Goal: Task Accomplishment & Management: Manage account settings

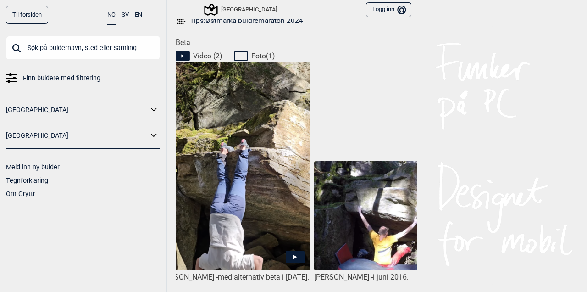
scroll to position [0, 3]
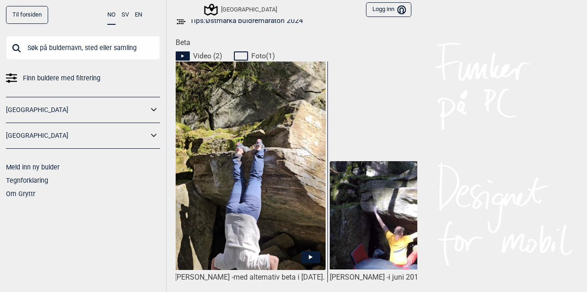
click at [290, 178] on img at bounding box center [250, 184] width 151 height 247
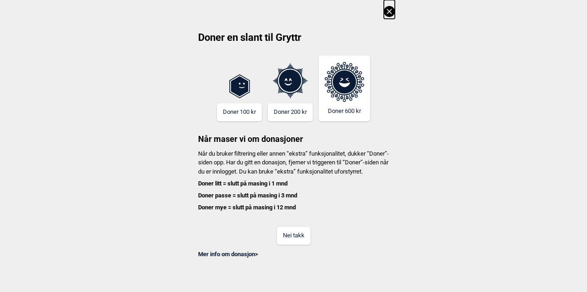
click at [298, 244] on button "Nei takk" at bounding box center [294, 236] width 34 height 18
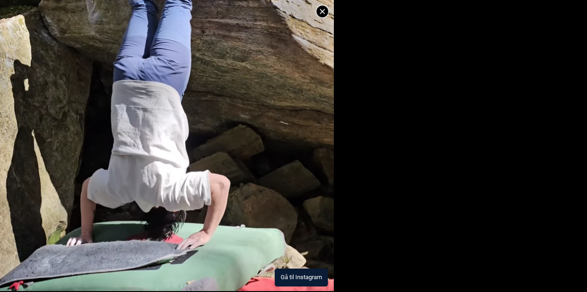
click at [101, 133] on img at bounding box center [167, 17] width 334 height 548
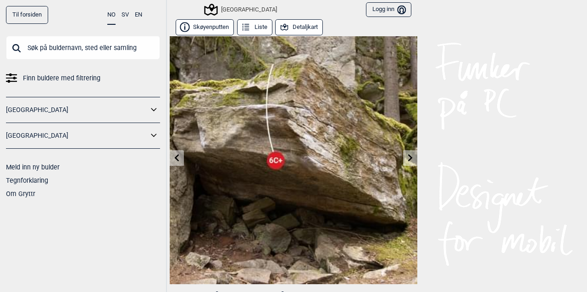
click at [397, 3] on button "Logg inn Bruker" at bounding box center [388, 9] width 45 height 15
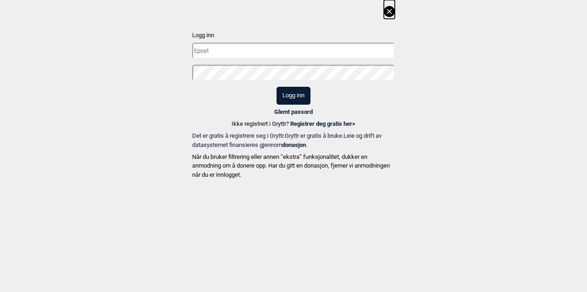
click at [312, 53] on input "text" at bounding box center [293, 51] width 203 height 16
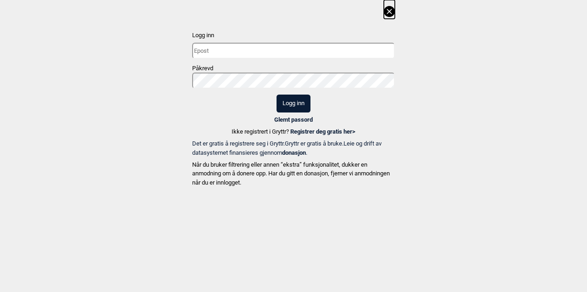
type input "[PERSON_NAME][EMAIL_ADDRESS][DOMAIN_NAME]"
click at [277, 95] on button "Logg inn" at bounding box center [294, 104] width 34 height 18
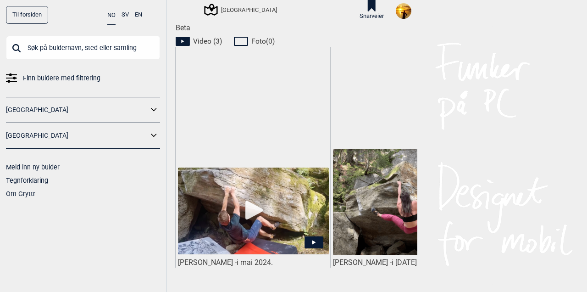
scroll to position [492, 0]
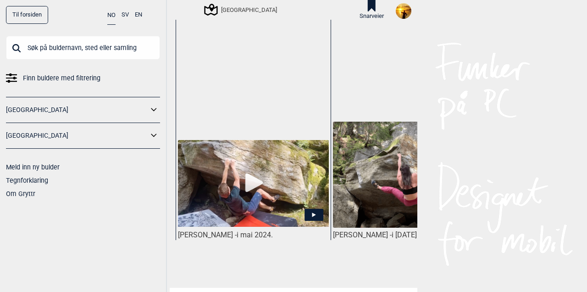
click at [257, 172] on img at bounding box center [253, 183] width 151 height 87
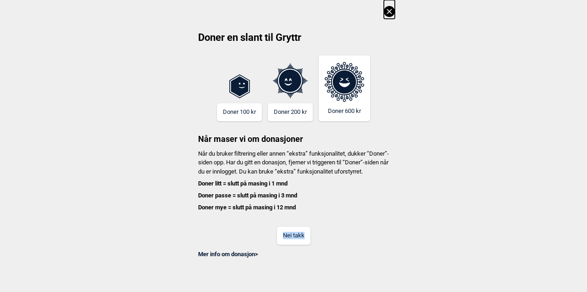
click at [450, 165] on div "Doner en slant til Gryttr Doner 100 kr Doner 200 kr Doner 600 kr Når maser vi o…" at bounding box center [293, 129] width 587 height 258
click at [296, 244] on button "Nei takk" at bounding box center [294, 236] width 34 height 18
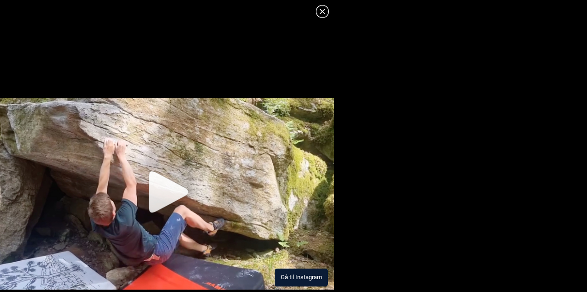
click at [158, 232] on img at bounding box center [167, 194] width 334 height 192
